Goal: Information Seeking & Learning: Learn about a topic

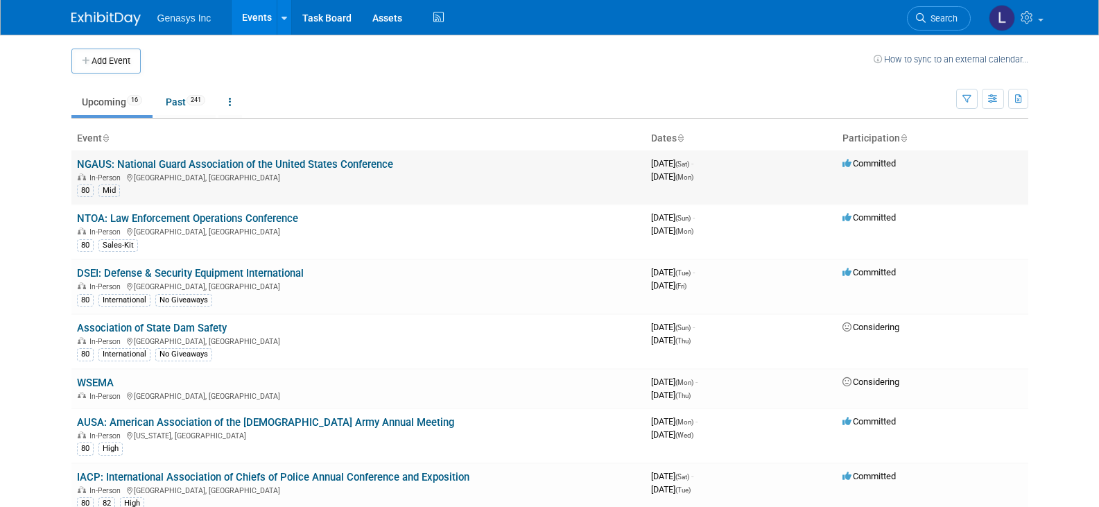
drag, startPoint x: 0, startPoint y: 0, endPoint x: 182, endPoint y: 162, distance: 244.1
click at [182, 162] on link "NGAUS: National Guard Association of the United States Conference" at bounding box center [235, 164] width 316 height 12
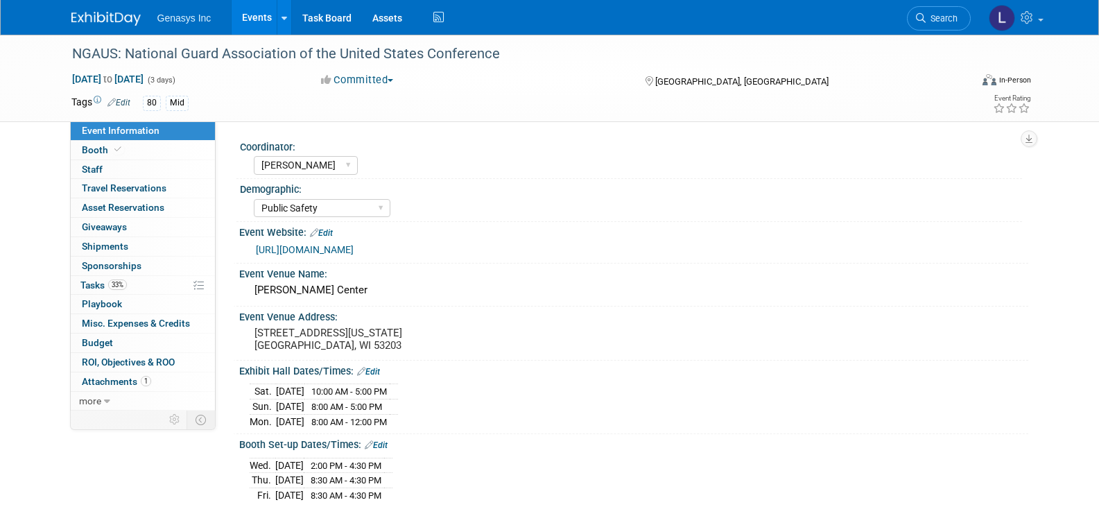
select select "[PERSON_NAME]"
select select "Public Safety"
click at [116, 163] on link "0 Staff 0" at bounding box center [143, 169] width 144 height 19
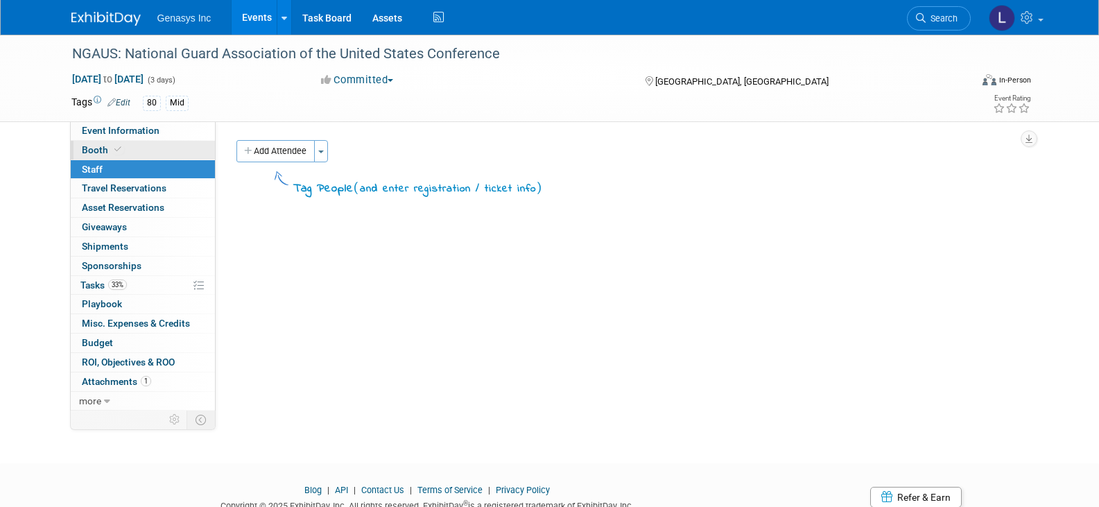
click at [116, 147] on icon at bounding box center [117, 150] width 7 height 8
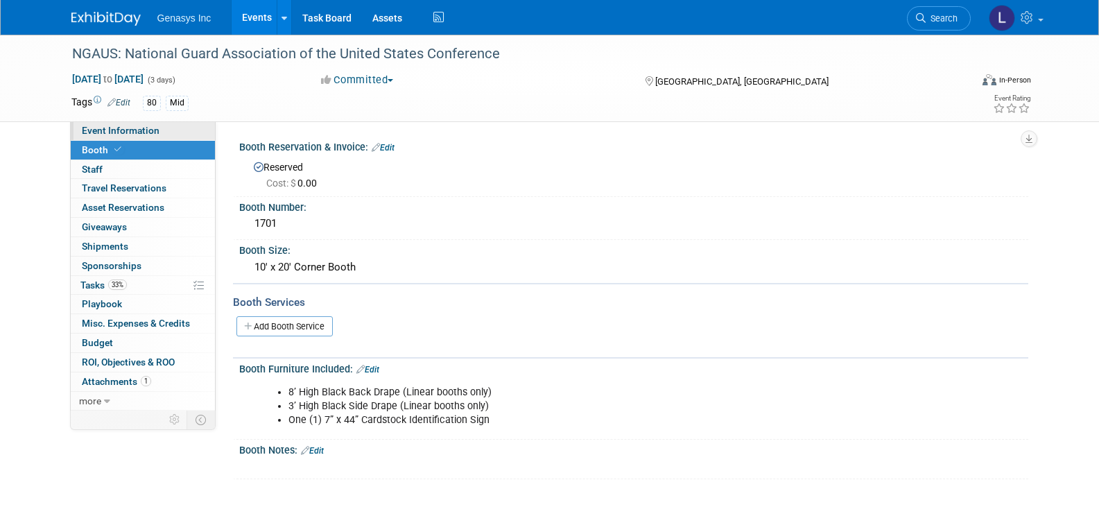
click at [116, 132] on span "Event Information" at bounding box center [121, 130] width 78 height 11
select select "Kate"
select select "Public Safety"
